Goal: Find specific page/section: Find specific page/section

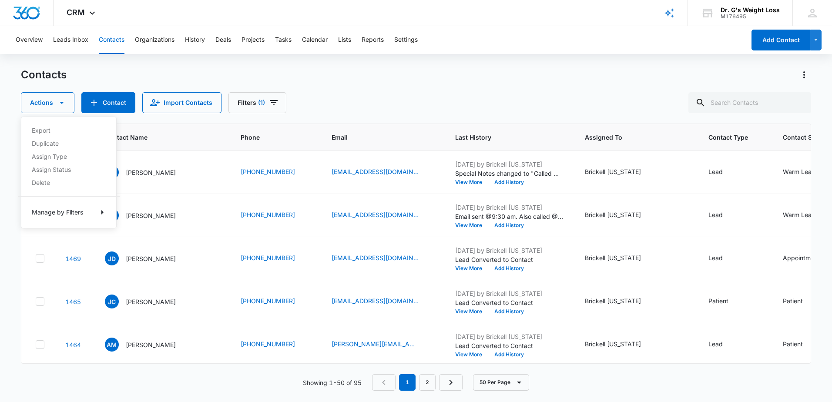
click at [433, 77] on div "Contacts" at bounding box center [416, 75] width 790 height 14
click at [715, 260] on div "Lead" at bounding box center [716, 257] width 14 height 9
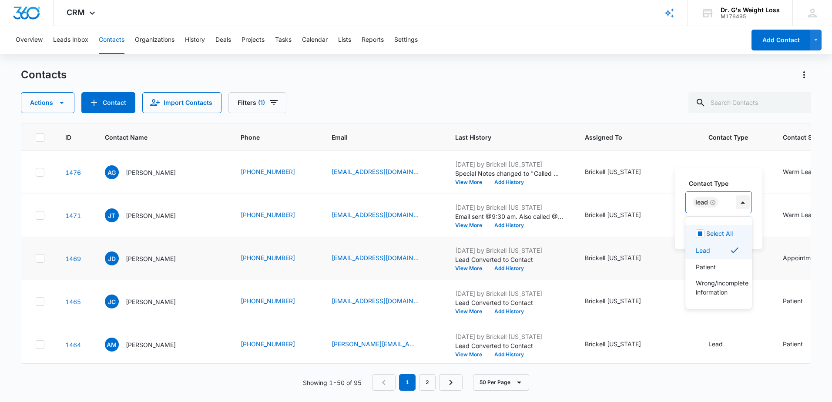
click at [748, 203] on div at bounding box center [743, 202] width 14 height 14
drag, startPoint x: 166, startPoint y: 74, endPoint x: 175, endPoint y: 74, distance: 8.3
click at [170, 74] on div "Contacts" at bounding box center [416, 75] width 790 height 14
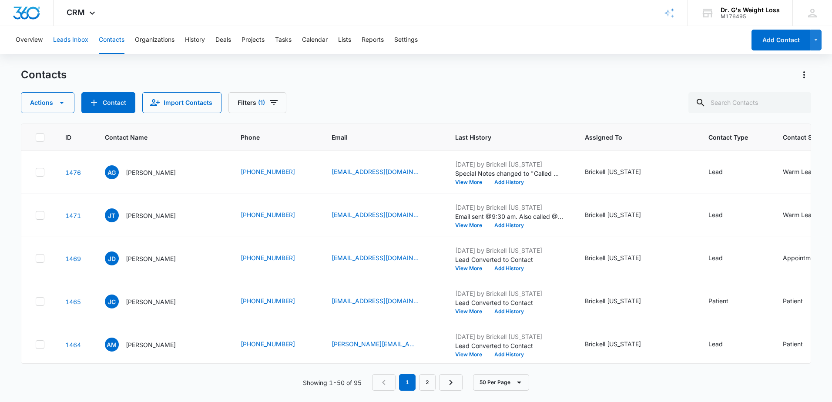
click at [73, 40] on button "Leads Inbox" at bounding box center [70, 40] width 35 height 28
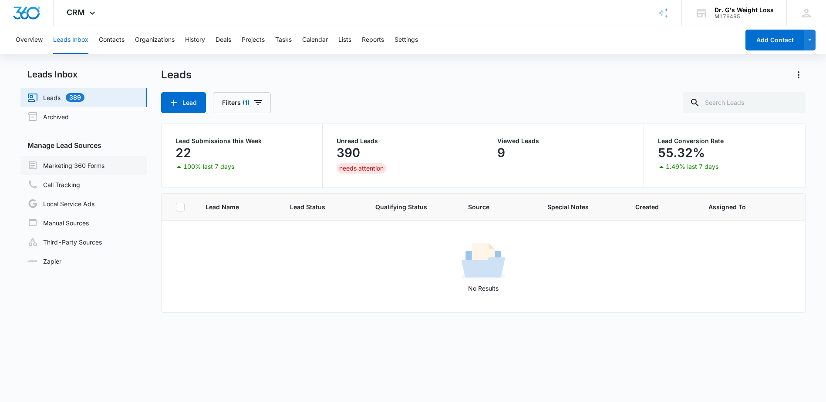
click at [63, 163] on link "Marketing 360 Forms" at bounding box center [65, 165] width 77 height 10
